Goal: Information Seeking & Learning: Check status

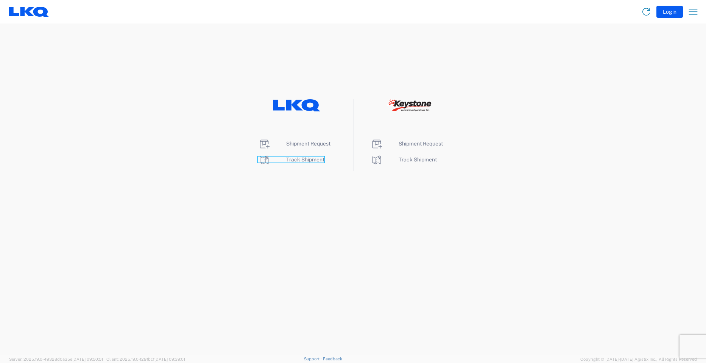
click at [308, 160] on span "Track Shipment" at bounding box center [305, 159] width 38 height 6
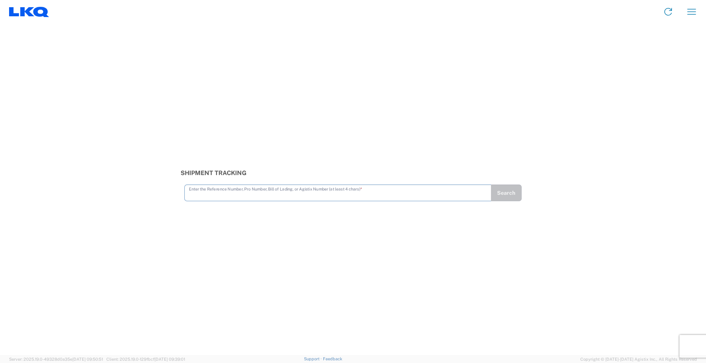
click at [226, 194] on input "text" at bounding box center [338, 191] width 298 height 13
type input "56467726"
click at [502, 195] on button "Search" at bounding box center [506, 192] width 31 height 17
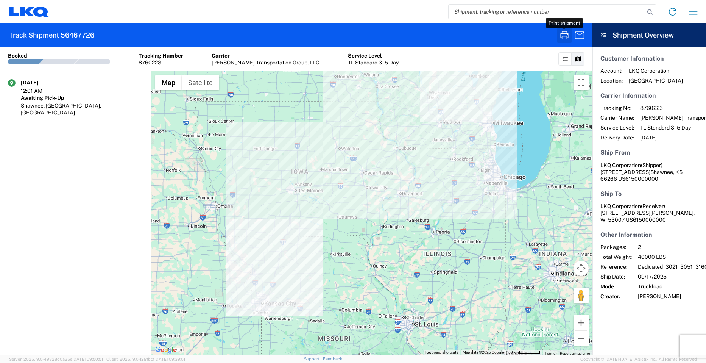
click at [563, 32] on icon "button" at bounding box center [564, 35] width 12 height 12
click at [563, 32] on div at bounding box center [353, 181] width 706 height 363
click at [498, 10] on input "search" at bounding box center [547, 12] width 196 height 14
type input "56481863"
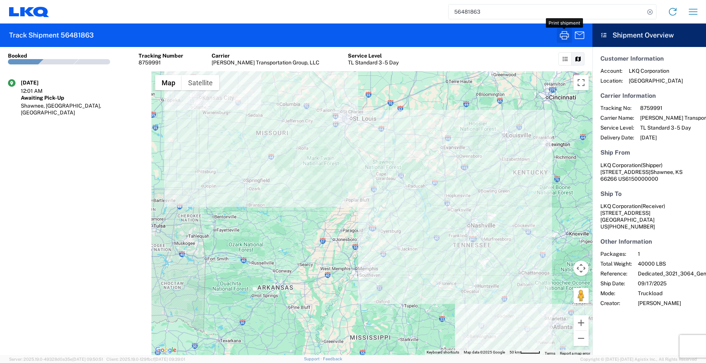
click at [567, 37] on icon "button" at bounding box center [564, 35] width 9 height 8
